Goal: Task Accomplishment & Management: Complete application form

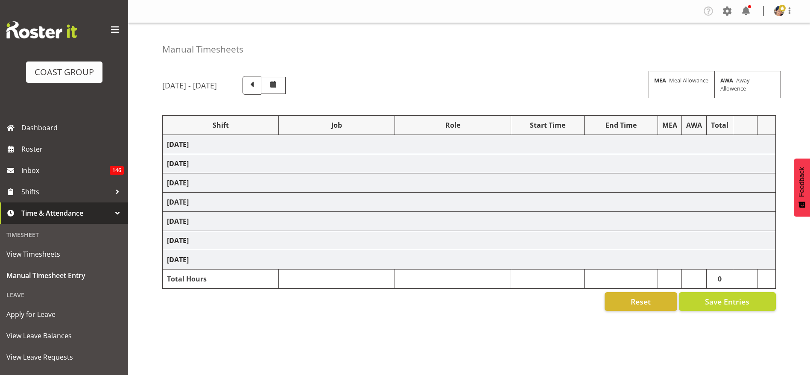
select select "36273"
select select "69"
select select "37"
select select "1404"
select select "69"
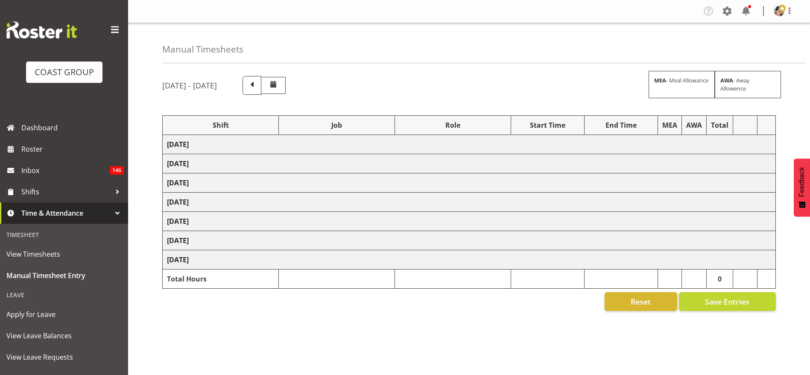
select select "37"
select select "1404"
select select "69"
select select "37"
select select "1404"
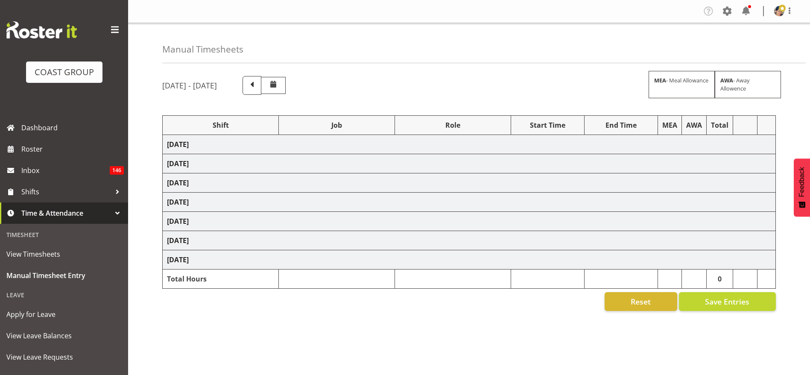
select select "9205"
select select "37"
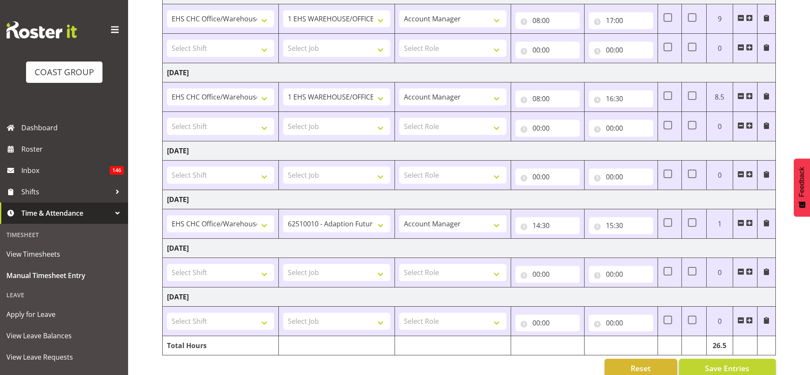
scroll to position [247, 0]
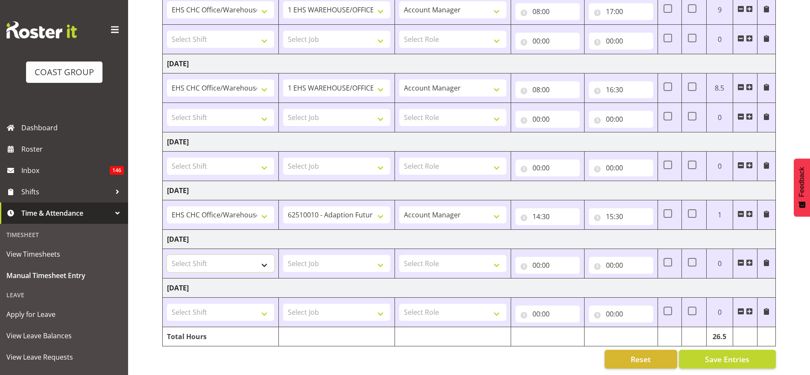
click at [179, 255] on select "Select Shift ARTS CANT NGAIO MARSH ASBTE ASNZ Exhibitor Build Admin Admin Admin…" at bounding box center [220, 263] width 107 height 17
select select "1404"
click at [324, 255] on select "Select Job 1 Carlton Events 1 Carlton Hamilton 1 Carlton Wellington 1 EHS WAREH…" at bounding box center [336, 263] width 107 height 17
select select "69"
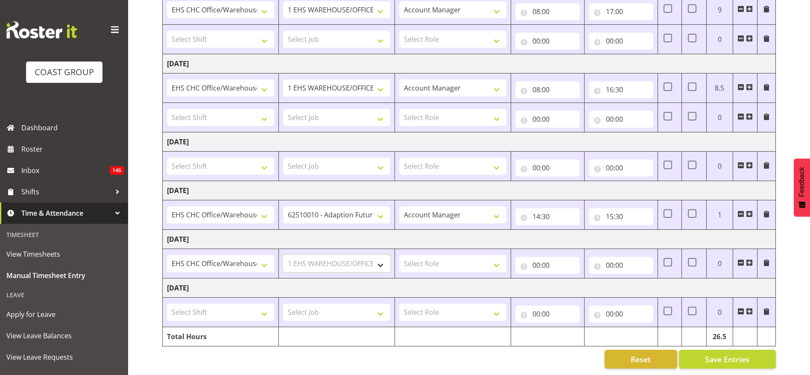
click at [283, 255] on select "Select Job 1 Carlton Events 1 Carlton Hamilton 1 Carlton Wellington 1 EHS WAREH…" at bounding box center [336, 263] width 107 height 17
click at [459, 255] on select "Select Role ACCOUNT MANAGER Account Manager" at bounding box center [452, 263] width 107 height 17
select select "37"
click at [399, 255] on select "Select Role ACCOUNT MANAGER Account Manager" at bounding box center [452, 263] width 107 height 17
click at [551, 257] on input "00:00" at bounding box center [548, 265] width 64 height 17
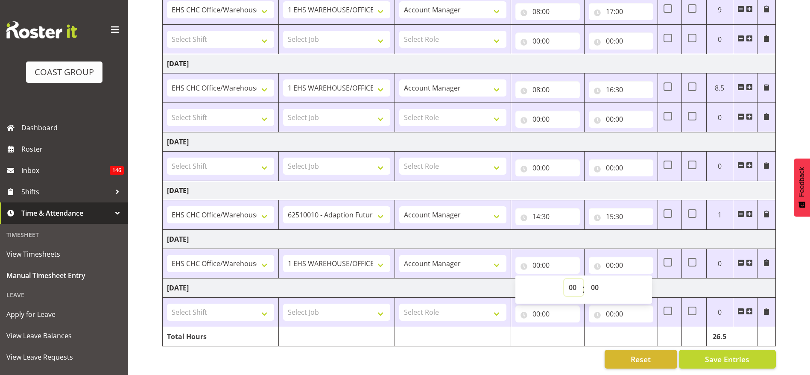
click at [567, 280] on select "00 01 02 03 04 05 06 07 08 09 10 11 12 13 14 15 16 17 18 19 20 21 22 23" at bounding box center [573, 287] width 19 height 17
select select "8"
click at [564, 279] on select "00 01 02 03 04 05 06 07 08 09 10 11 12 13 14 15 16 17 18 19 20 21 22 23" at bounding box center [573, 287] width 19 height 17
type input "08:00"
click at [612, 257] on input "00:00" at bounding box center [621, 265] width 64 height 17
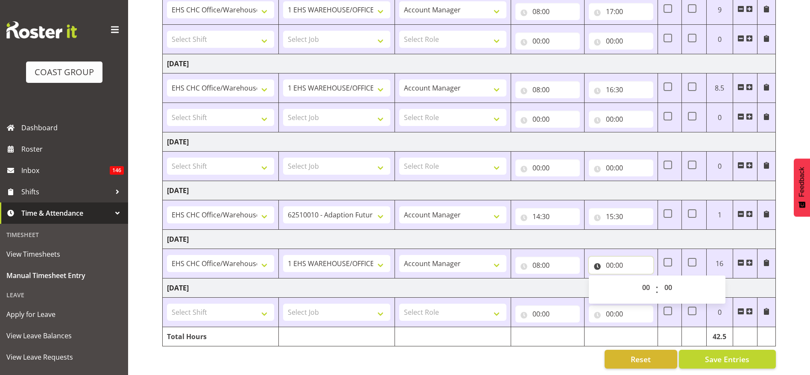
click at [615, 257] on input "00:00" at bounding box center [621, 265] width 64 height 17
click at [613, 257] on input "00:00" at bounding box center [621, 265] width 64 height 17
click at [644, 279] on select "00 01 02 03 04 05 06 07 08 09 10 11 12 13 14 15 16 17 18 19 20 21 22 23" at bounding box center [647, 287] width 19 height 17
select select "18"
click at [638, 279] on select "00 01 02 03 04 05 06 07 08 09 10 11 12 13 14 15 16 17 18 19 20 21 22 23" at bounding box center [647, 287] width 19 height 17
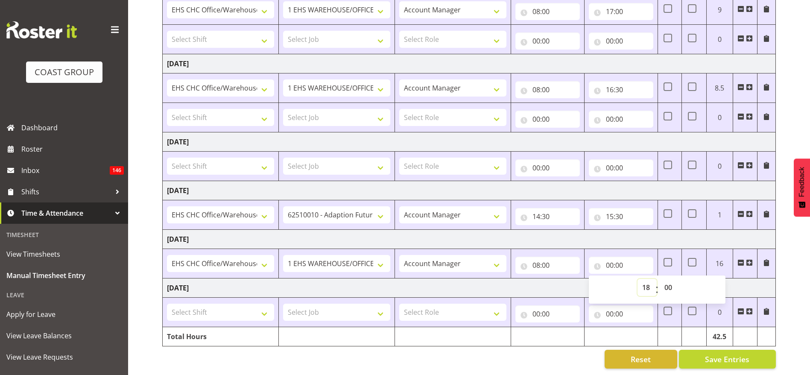
type input "18:00"
click at [584, 230] on td "[DATE]" at bounding box center [469, 239] width 613 height 19
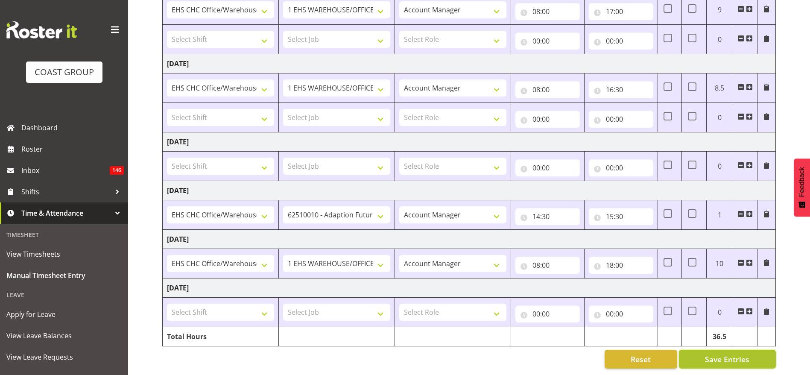
click at [718, 354] on span "Save Entries" at bounding box center [727, 359] width 44 height 11
click at [748, 211] on span at bounding box center [749, 214] width 7 height 7
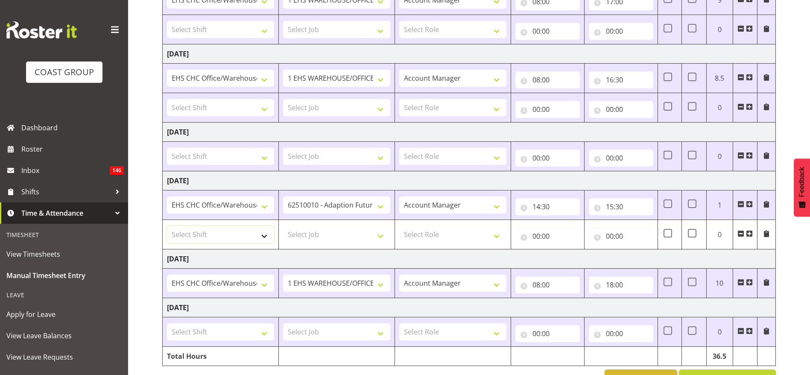
click at [195, 239] on select "Select Shift ARTS CANT NGAIO MARSH ASBTE ASNZ Exhibitor Build Admin Admin Admin…" at bounding box center [220, 234] width 107 height 17
select select "1404"
click at [167, 226] on select "Select Shift ARTS CANT NGAIO MARSH ASBTE ASNZ Exhibitor Build Admin Admin Admin…" at bounding box center [220, 234] width 107 height 17
click at [304, 241] on select "Select Job 1 Carlton Events 1 Carlton Hamilton 1 Carlton Wellington 1 EHS WAREH…" at bounding box center [336, 234] width 107 height 17
select select "9202"
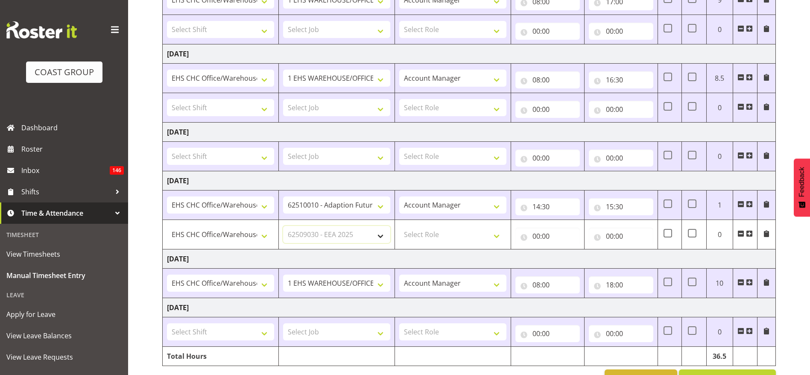
click at [283, 226] on select "Select Job 1 Carlton Events 1 Carlton Hamilton 1 Carlton Wellington 1 EHS WAREH…" at bounding box center [336, 234] width 107 height 17
click at [422, 240] on select "Select Role ACCOUNT MANAGER Account Manager" at bounding box center [452, 234] width 107 height 17
select select "37"
click at [399, 226] on select "Select Role ACCOUNT MANAGER Account Manager" at bounding box center [452, 234] width 107 height 17
click at [545, 234] on input "00:00" at bounding box center [548, 236] width 64 height 17
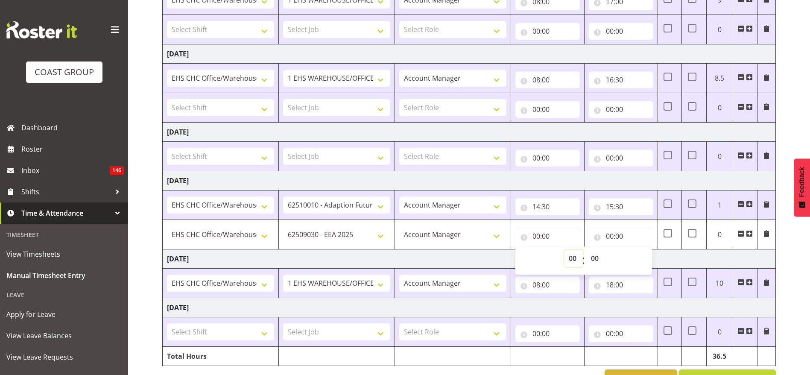
click at [571, 256] on select "00 01 02 03 04 05 06 07 08 09 10 11 12 13 14 15 16 17 18 19 20 21 22 23" at bounding box center [573, 258] width 19 height 17
select select "12"
click at [564, 250] on select "00 01 02 03 04 05 06 07 08 09 10 11 12 13 14 15 16 17 18 19 20 21 22 23" at bounding box center [573, 258] width 19 height 17
type input "12:00"
click at [618, 235] on input "00:00" at bounding box center [621, 236] width 64 height 17
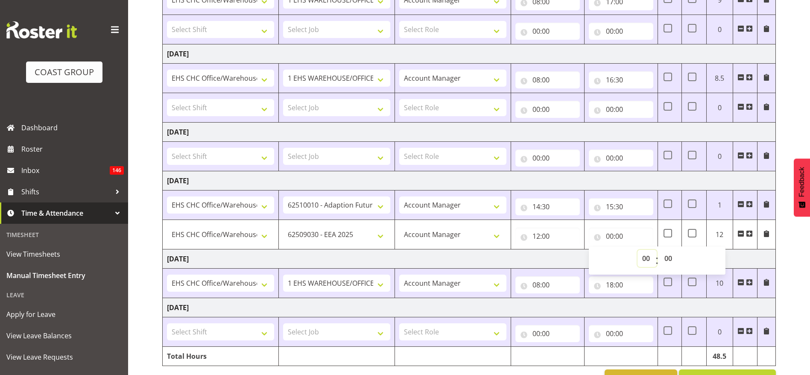
click at [646, 259] on select "00 01 02 03 04 05 06 07 08 09 10 11 12 13 14 15 16 17 18 19 20 21 22 23" at bounding box center [647, 258] width 19 height 17
select select "14"
click at [638, 250] on select "00 01 02 03 04 05 06 07 08 09 10 11 12 13 14 15 16 17 18 19 20 21 22 23" at bounding box center [647, 258] width 19 height 17
type input "14:00"
click at [667, 264] on select "00 01 02 03 04 05 06 07 08 09 10 11 12 13 14 15 16 17 18 19 20 21 22 23 24 25 2…" at bounding box center [669, 258] width 19 height 17
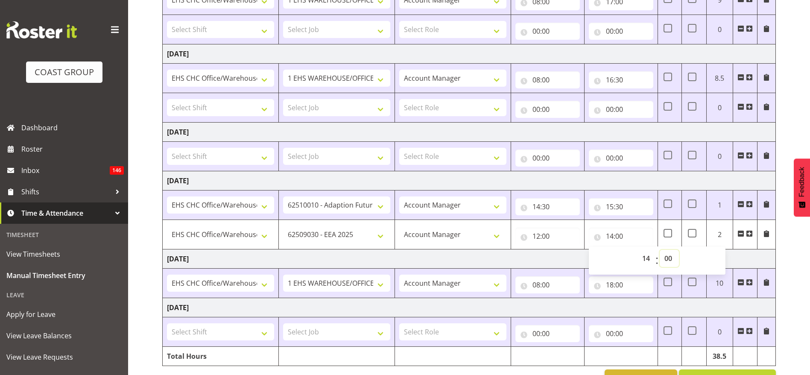
select select "30"
click at [660, 250] on select "00 01 02 03 04 05 06 07 08 09 10 11 12 13 14 15 16 17 18 19 20 21 22 23 24 25 2…" at bounding box center [669, 258] width 19 height 17
type input "14:30"
click at [582, 127] on td "[DATE]" at bounding box center [469, 132] width 613 height 19
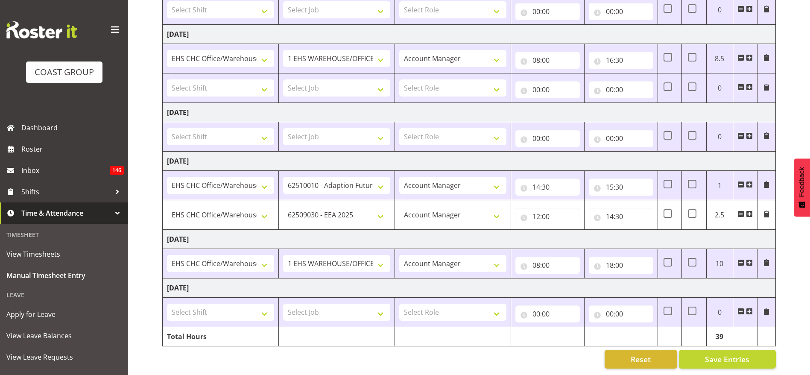
scroll to position [276, 0]
click at [744, 354] on span "Save Entries" at bounding box center [727, 359] width 44 height 11
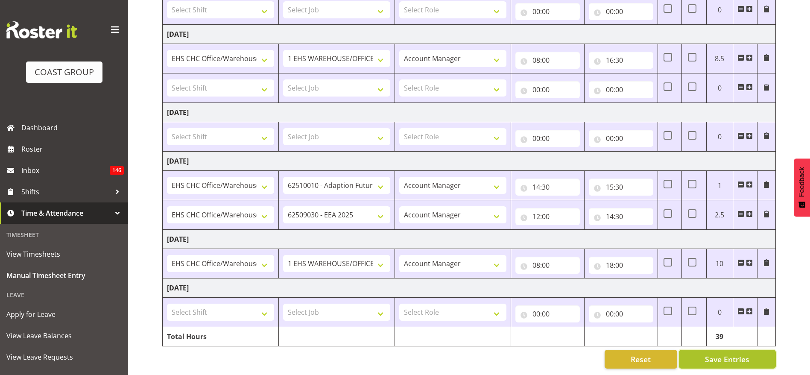
click at [720, 354] on span "Save Entries" at bounding box center [727, 359] width 44 height 11
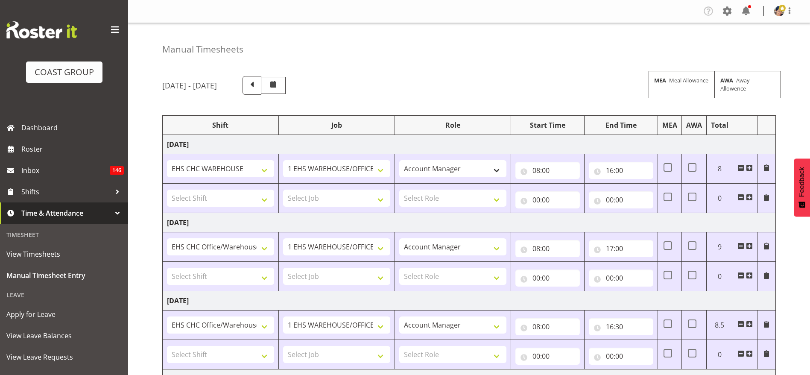
scroll to position [64, 0]
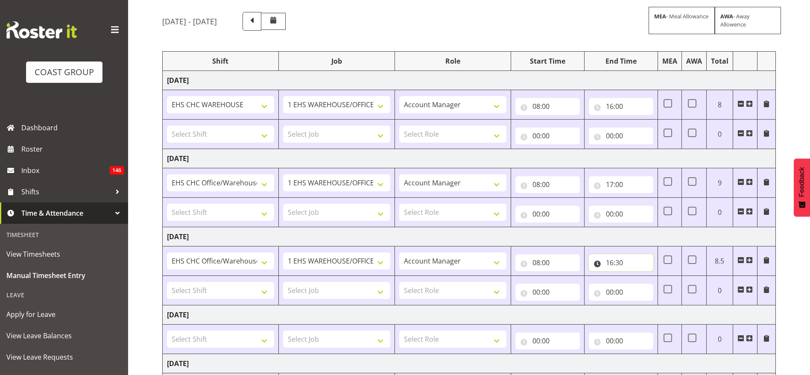
click at [618, 265] on input "16:30" at bounding box center [621, 262] width 64 height 17
click at [644, 284] on select "00 01 02 03 04 05 06 07 08 09 10 11 12 13 14 15 16 17 18 19 20 21 22 23" at bounding box center [647, 284] width 19 height 17
select select "17"
click at [638, 276] on select "00 01 02 03 04 05 06 07 08 09 10 11 12 13 14 15 16 17 18 19 20 21 22 23" at bounding box center [647, 284] width 19 height 17
type input "17:30"
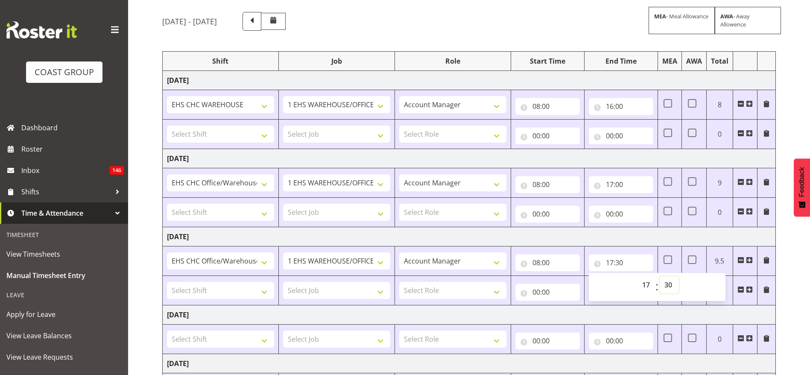
click at [667, 290] on select "00 01 02 03 04 05 06 07 08 09 10 11 12 13 14 15 16 17 18 19 20 21 22 23 24 25 2…" at bounding box center [669, 284] width 19 height 17
select select "0"
click at [660, 276] on select "00 01 02 03 04 05 06 07 08 09 10 11 12 13 14 15 16 17 18 19 20 21 22 23 24 25 2…" at bounding box center [669, 284] width 19 height 17
type input "17:00"
click at [558, 36] on div "August 13th - August 19th 2025 MEA - Meal Allowance AWA - Away Allowence Shift …" at bounding box center [486, 292] width 648 height 572
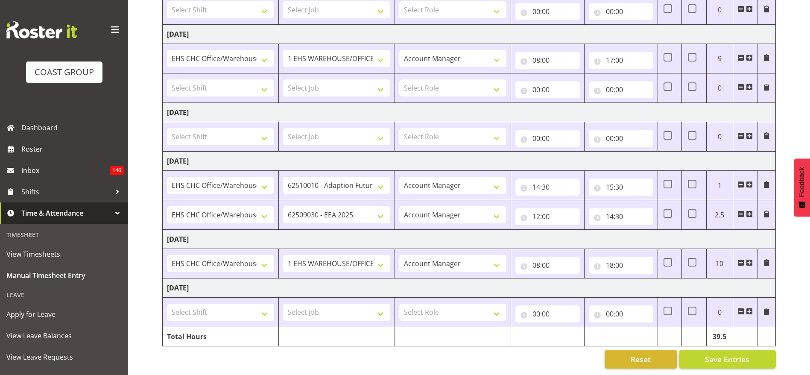
scroll to position [276, 0]
click at [727, 354] on span "Save Entries" at bounding box center [727, 359] width 44 height 11
click at [619, 257] on input "18:00" at bounding box center [621, 265] width 64 height 17
click at [671, 279] on select "00 01 02 03 04 05 06 07 08 09 10 11 12 13 14 15 16 17 18 19 20 21 22 23 24 25 2…" at bounding box center [669, 287] width 19 height 17
select select "30"
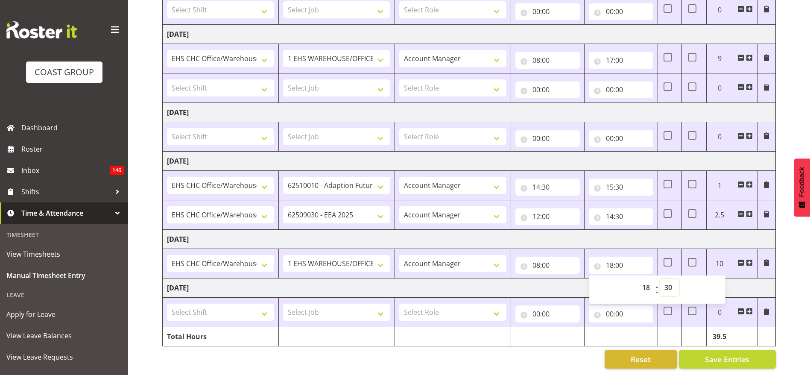
click at [660, 279] on select "00 01 02 03 04 05 06 07 08 09 10 11 12 13 14 15 16 17 18 19 20 21 22 23 24 25 2…" at bounding box center [669, 287] width 19 height 17
type input "18:30"
click at [618, 230] on td "[DATE]" at bounding box center [469, 239] width 613 height 19
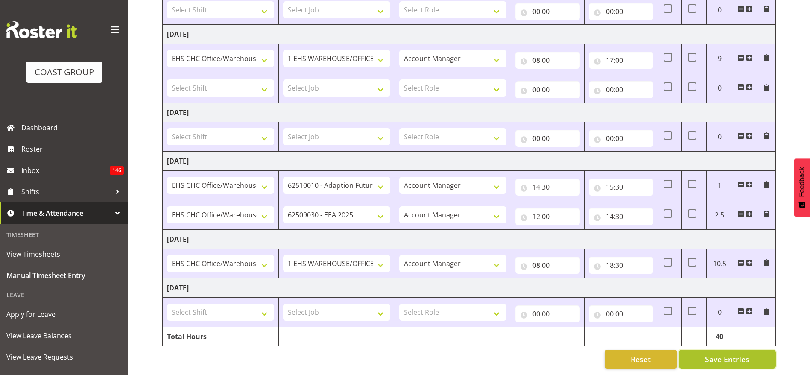
click at [714, 354] on span "Save Entries" at bounding box center [727, 359] width 44 height 11
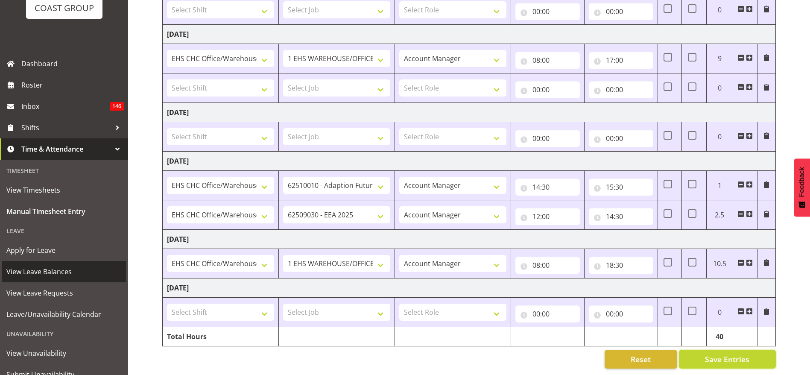
scroll to position [0, 0]
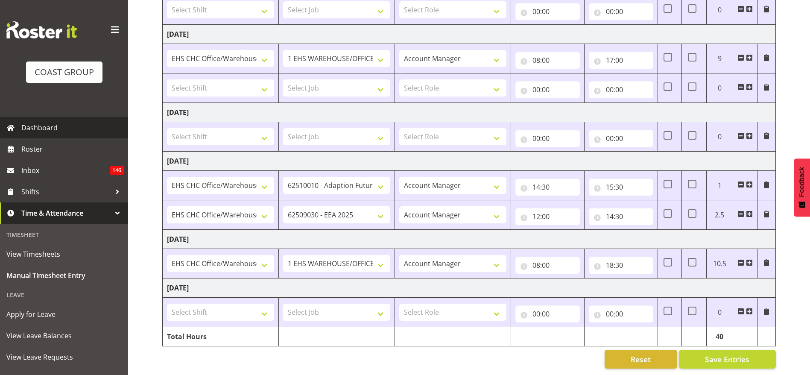
click at [41, 128] on span "Dashboard" at bounding box center [72, 127] width 103 height 13
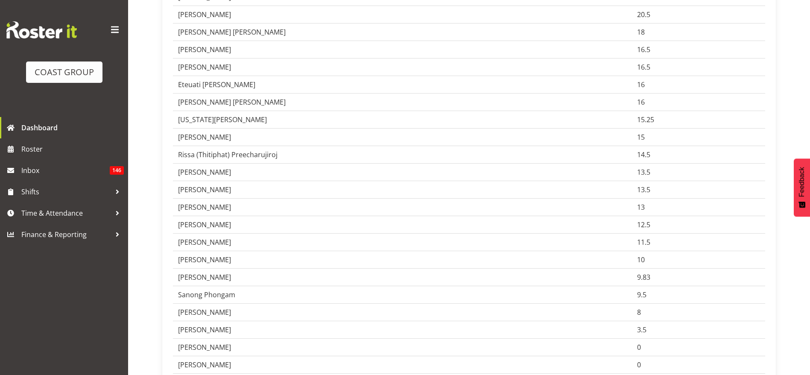
scroll to position [577, 0]
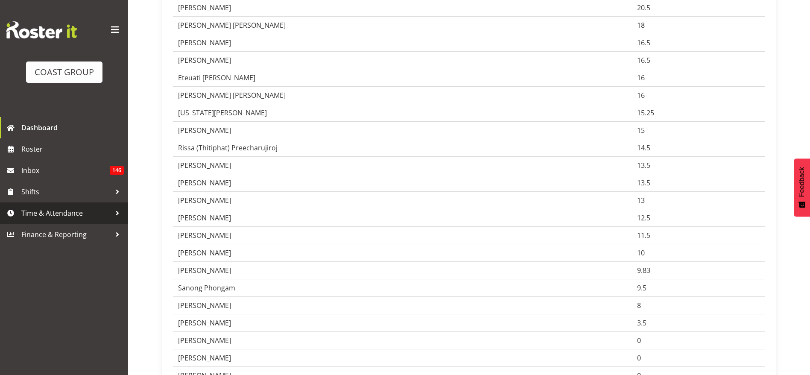
click at [68, 219] on span "Time & Attendance" at bounding box center [66, 213] width 90 height 13
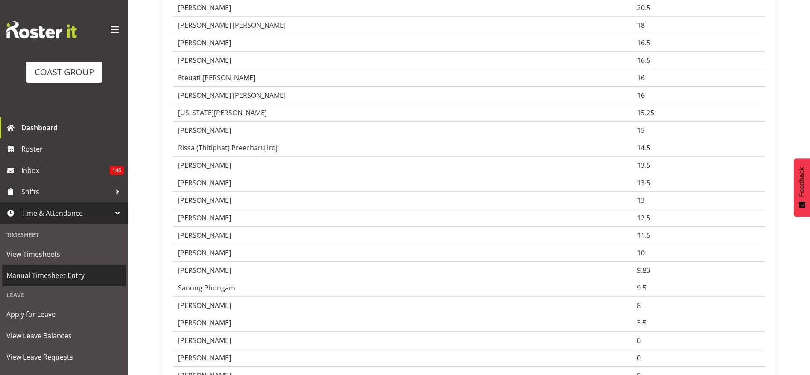
click at [72, 273] on span "Manual Timesheet Entry" at bounding box center [63, 275] width 115 height 13
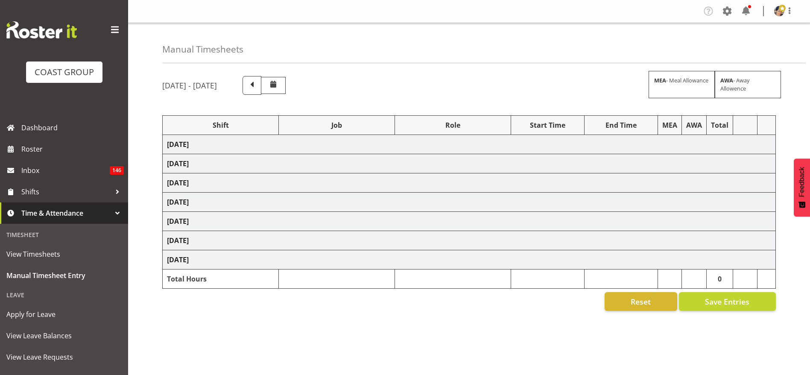
select select "36273"
select select "69"
select select "37"
select select "1404"
select select "69"
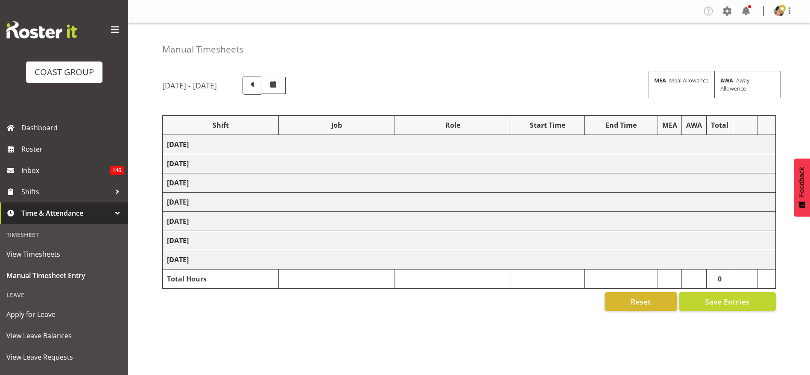
select select "37"
select select "1404"
select select "69"
select select "37"
select select "1404"
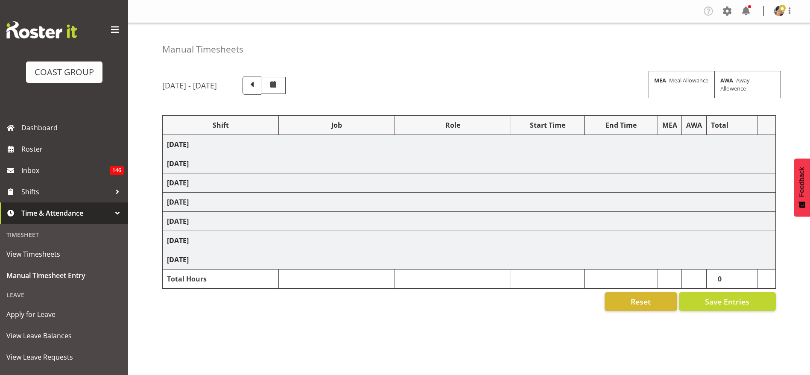
select select "9205"
select select "37"
select select "1404"
select select "9202"
select select "37"
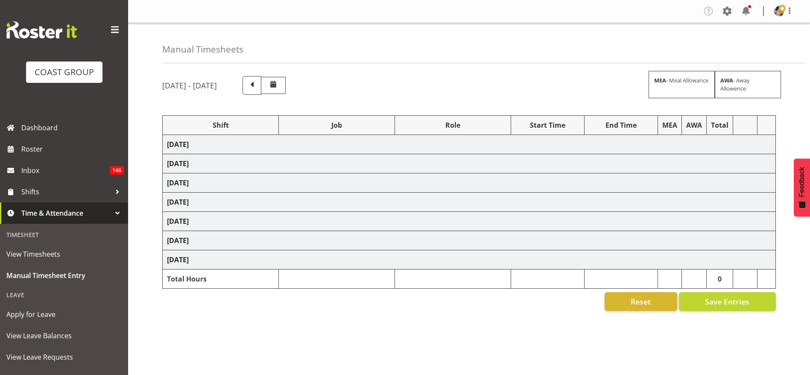
select select "1404"
select select "69"
select select "37"
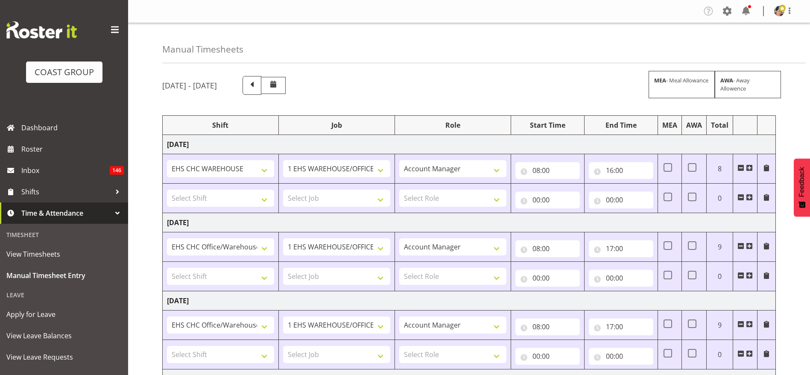
click at [742, 195] on span at bounding box center [741, 197] width 7 height 7
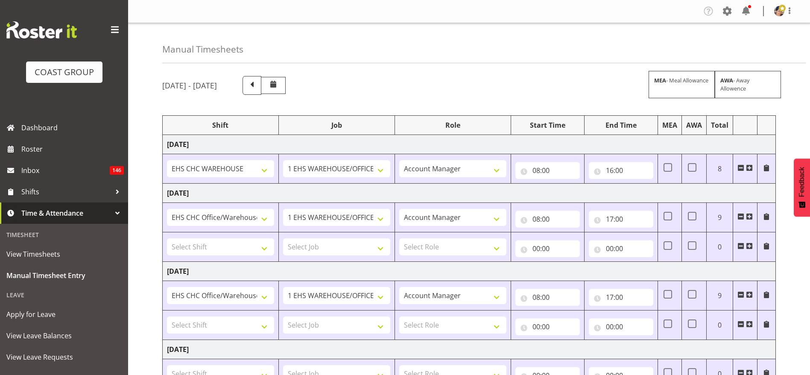
click at [741, 245] on span at bounding box center [741, 246] width 7 height 7
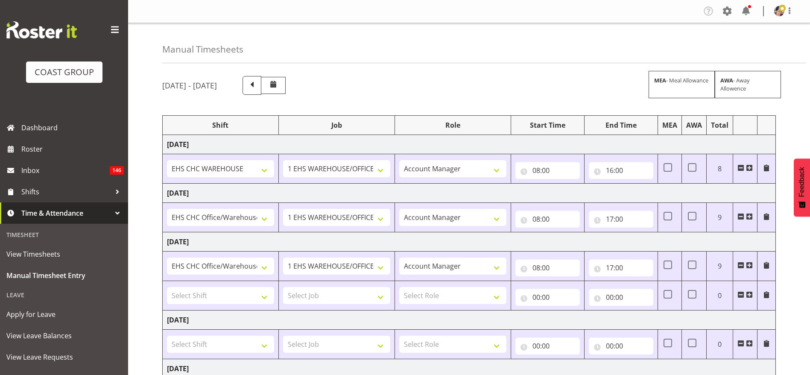
click at [740, 291] on span at bounding box center [741, 294] width 7 height 7
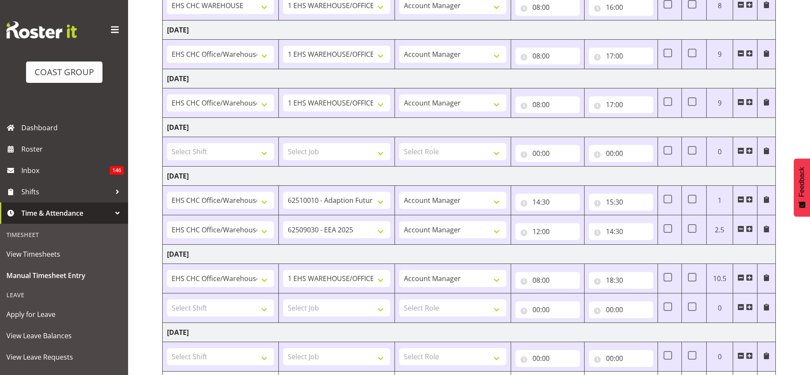
scroll to position [217, 0]
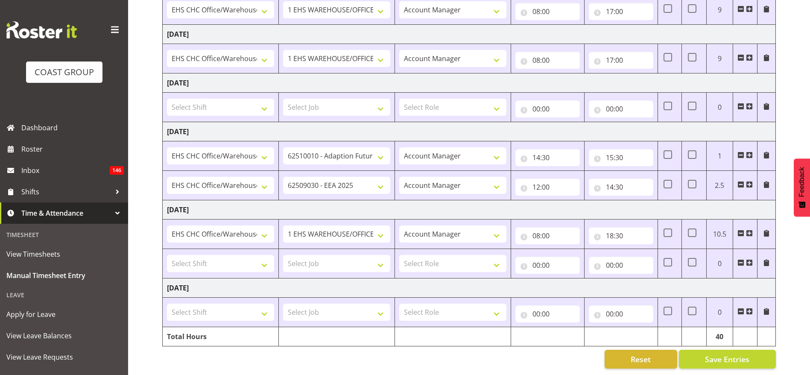
click at [739, 259] on span at bounding box center [741, 262] width 7 height 7
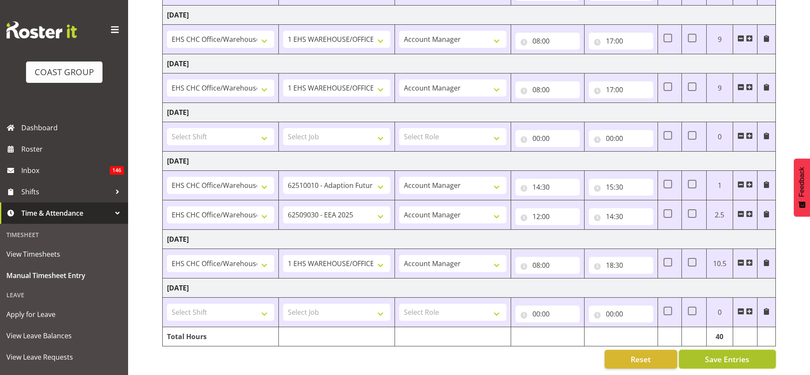
click at [737, 354] on span "Save Entries" at bounding box center [727, 359] width 44 height 11
click at [44, 123] on span "Dashboard" at bounding box center [72, 127] width 103 height 13
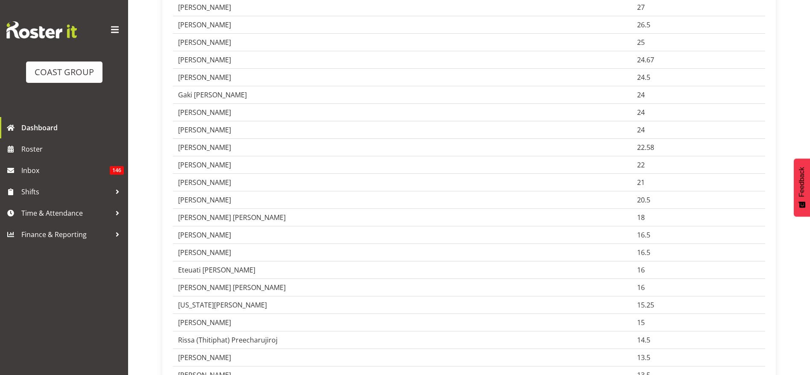
scroll to position [256, 0]
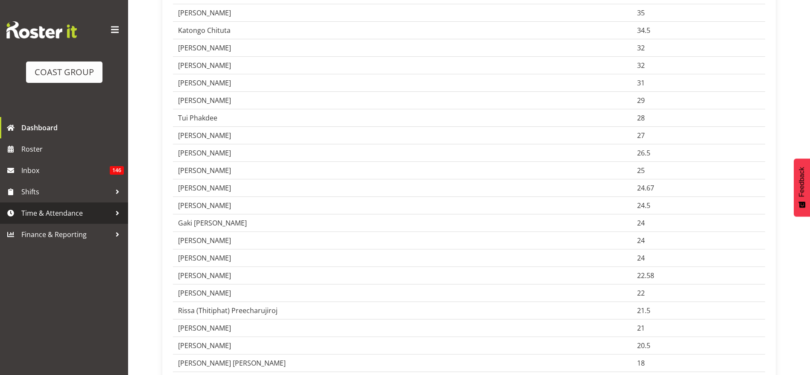
click at [56, 217] on span "Time & Attendance" at bounding box center [66, 213] width 90 height 13
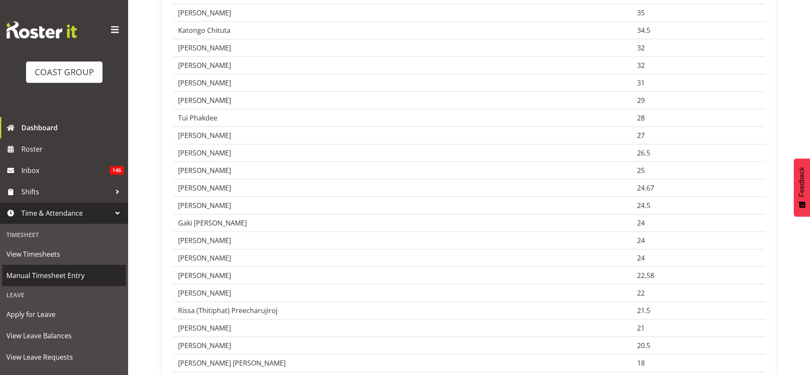
click at [70, 273] on span "Manual Timesheet Entry" at bounding box center [63, 275] width 115 height 13
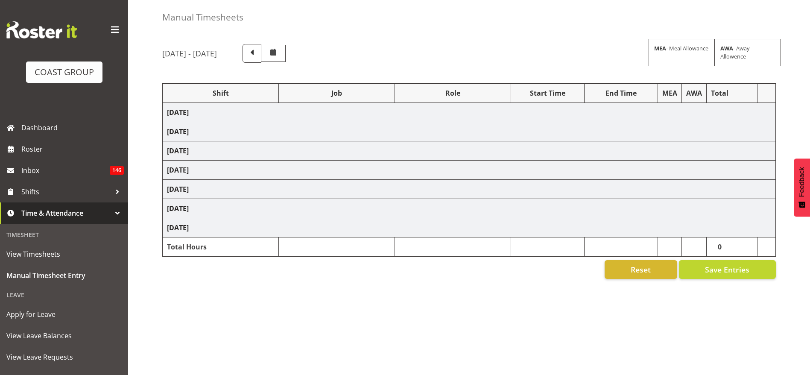
scroll to position [46, 0]
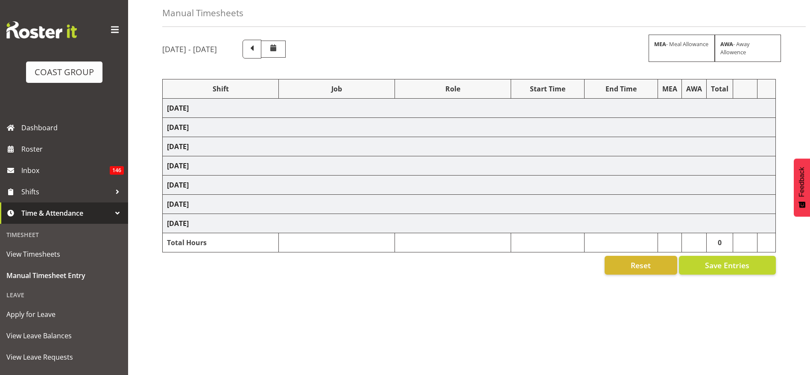
select select "36273"
select select "69"
select select "37"
select select "1404"
select select "69"
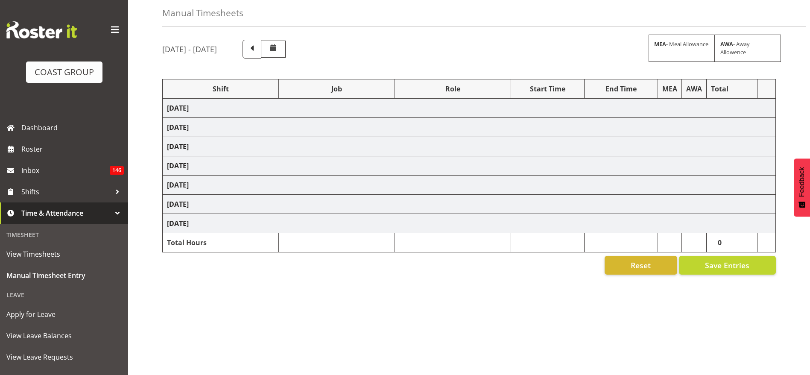
select select "37"
select select "1404"
select select "69"
select select "37"
select select "1404"
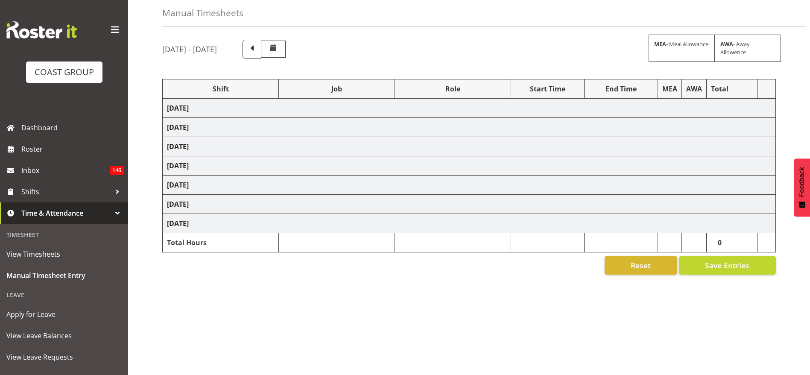
select select "9205"
select select "37"
select select "1404"
select select "9202"
select select "37"
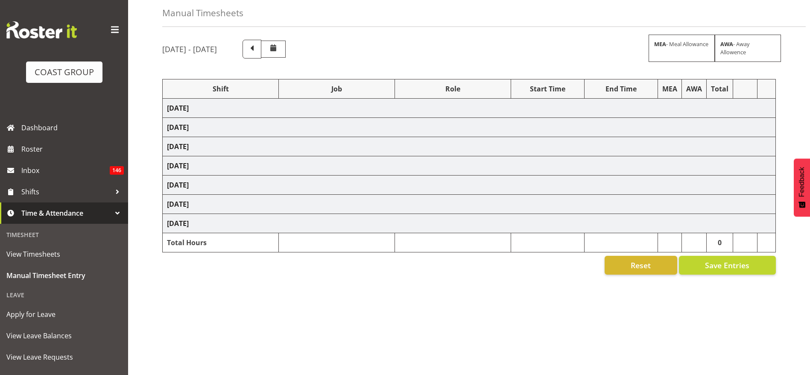
select select "1404"
select select "69"
select select "37"
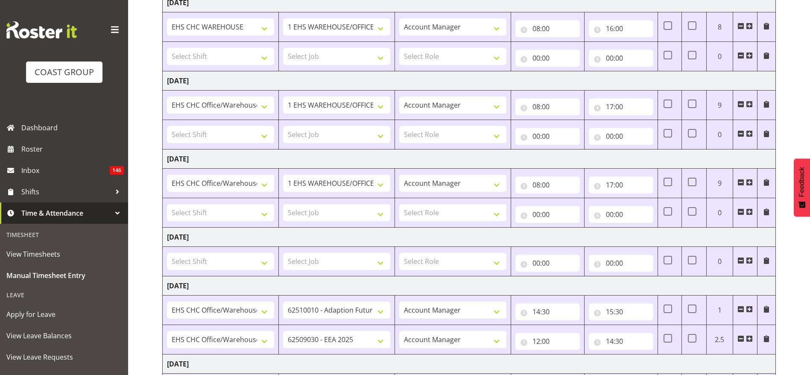
scroll to position [306, 0]
